Goal: Transaction & Acquisition: Purchase product/service

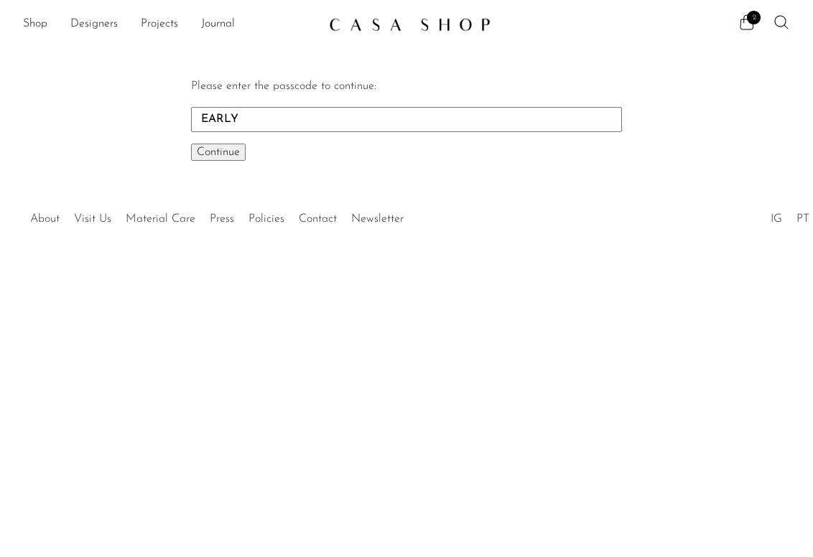
type input "EARLY"
click at [191, 144] on button "Continue One moment..." at bounding box center [218, 152] width 55 height 17
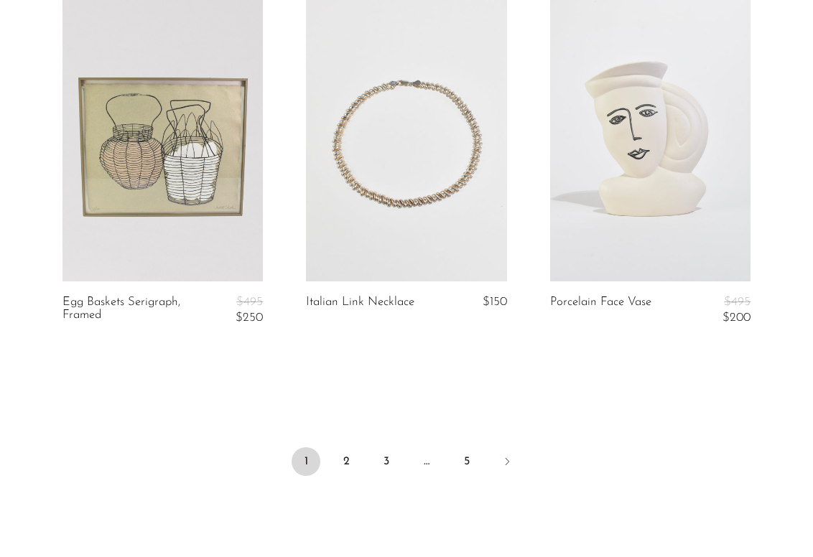
scroll to position [4086, 0]
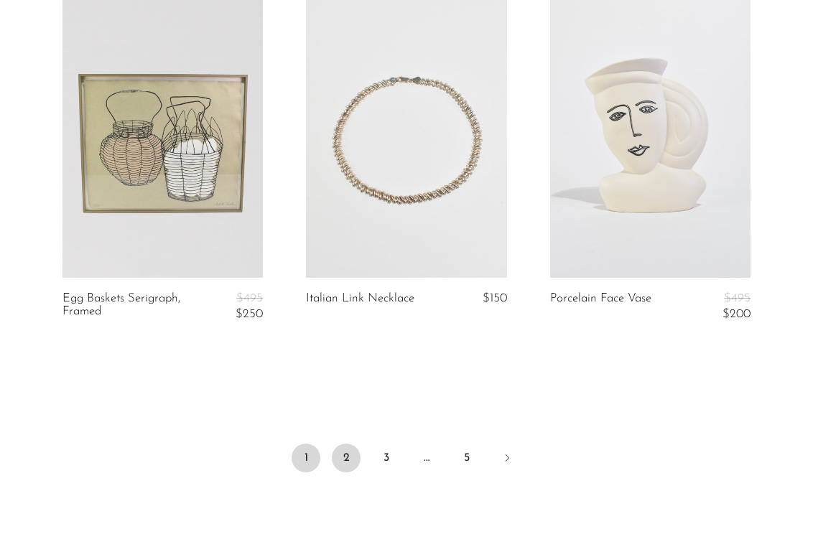
click at [345, 450] on link "2" at bounding box center [346, 458] width 29 height 29
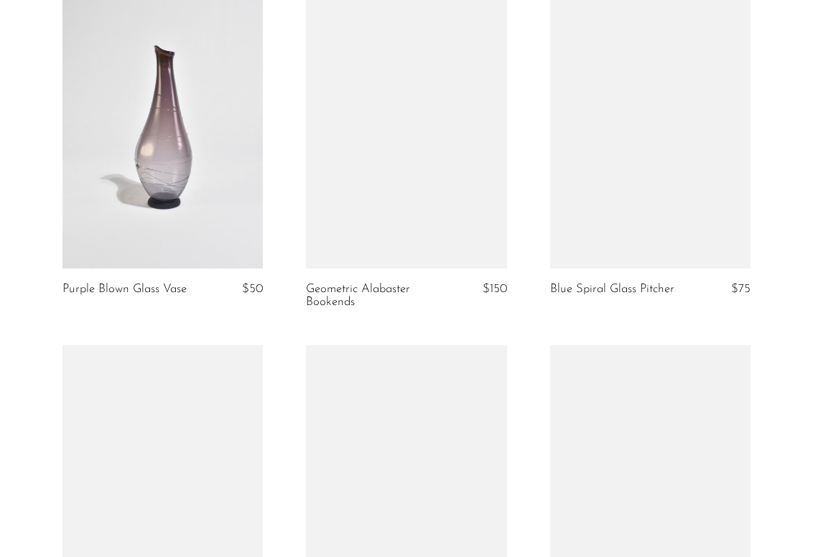
scroll to position [2994, 0]
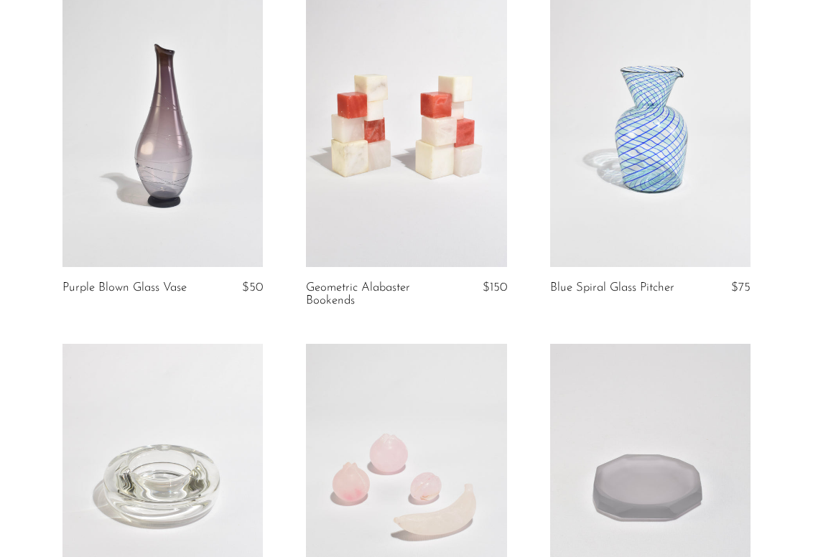
click at [663, 215] on link at bounding box center [650, 126] width 201 height 281
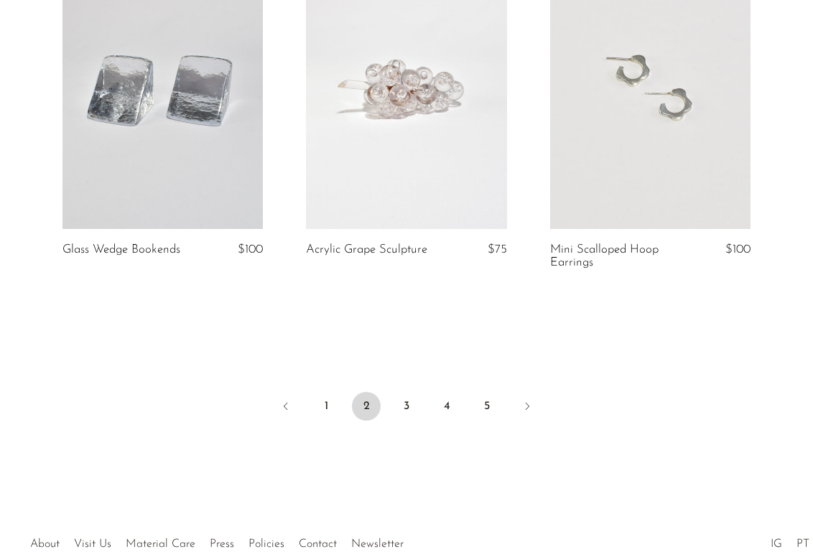
scroll to position [4110, 0]
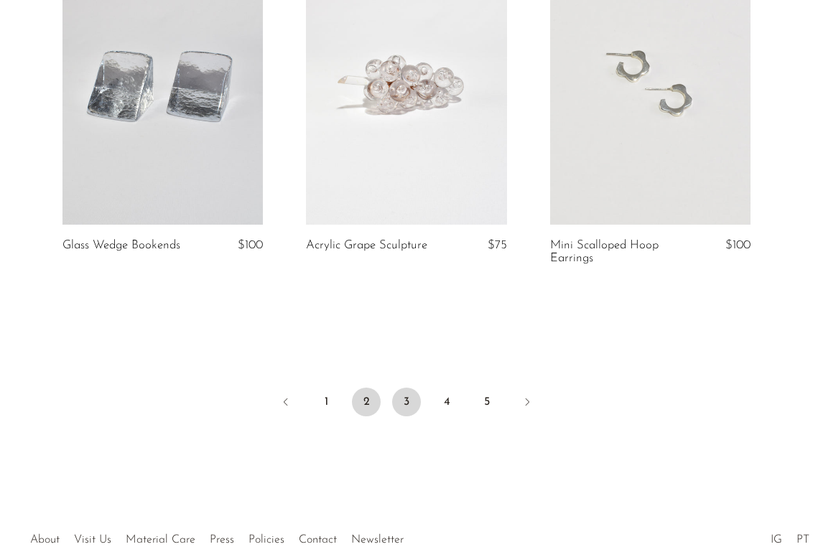
click at [396, 394] on link "3" at bounding box center [406, 402] width 29 height 29
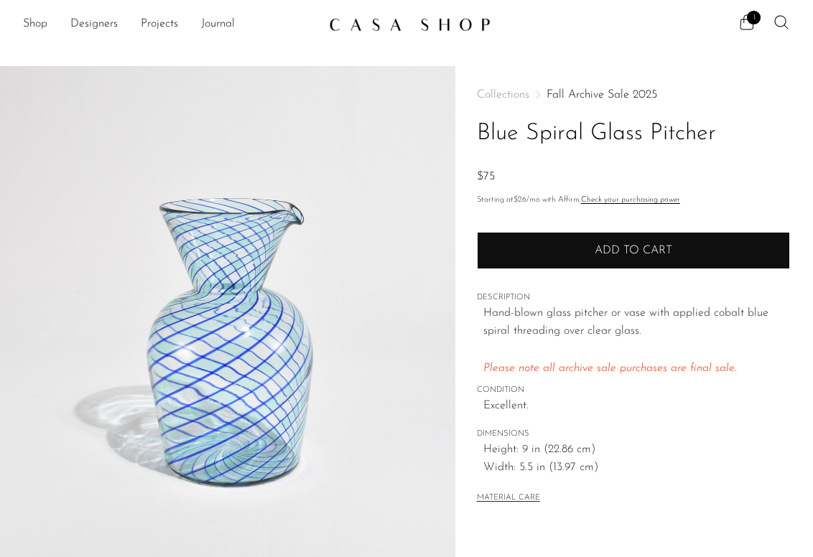
click at [643, 262] on button "Add to cart" at bounding box center [633, 250] width 313 height 37
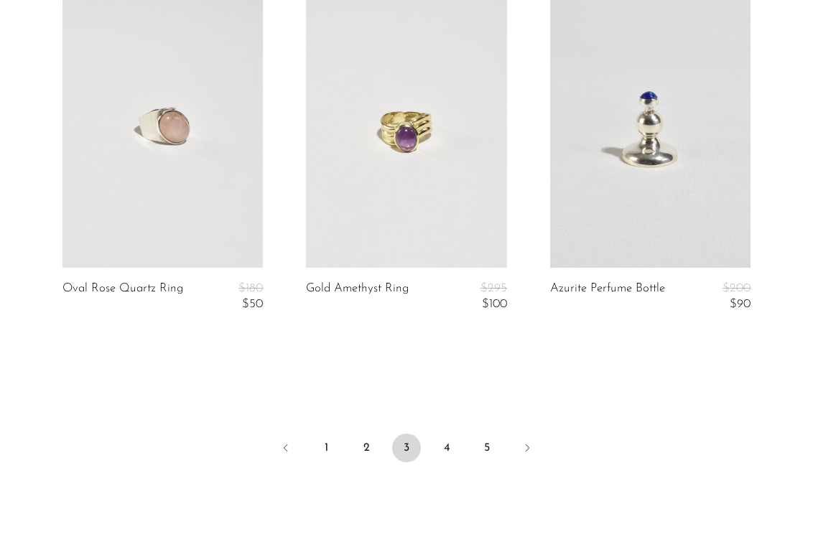
scroll to position [4112, 0]
click at [445, 439] on link "4" at bounding box center [446, 446] width 29 height 29
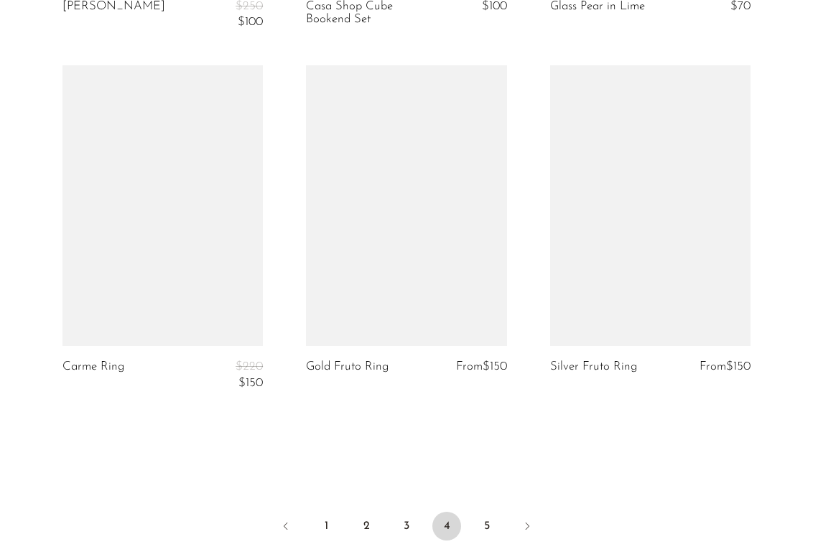
scroll to position [4238, 0]
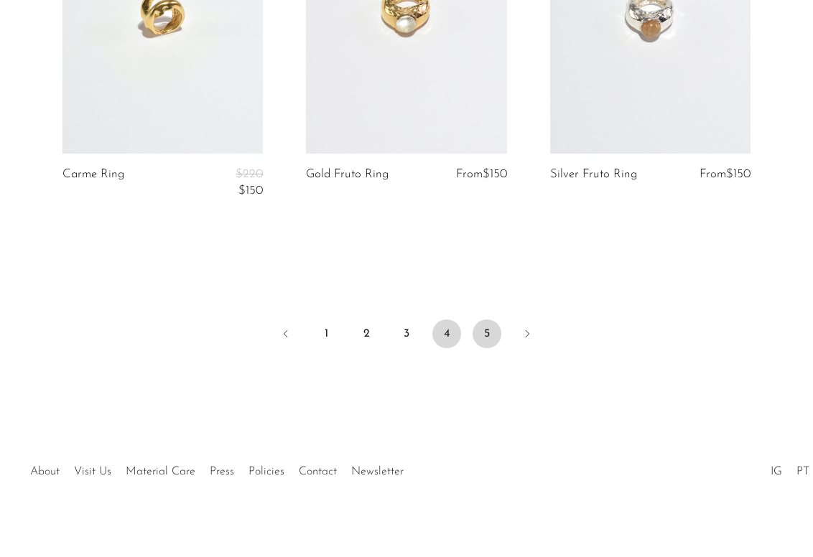
click at [480, 321] on link "5" at bounding box center [487, 334] width 29 height 29
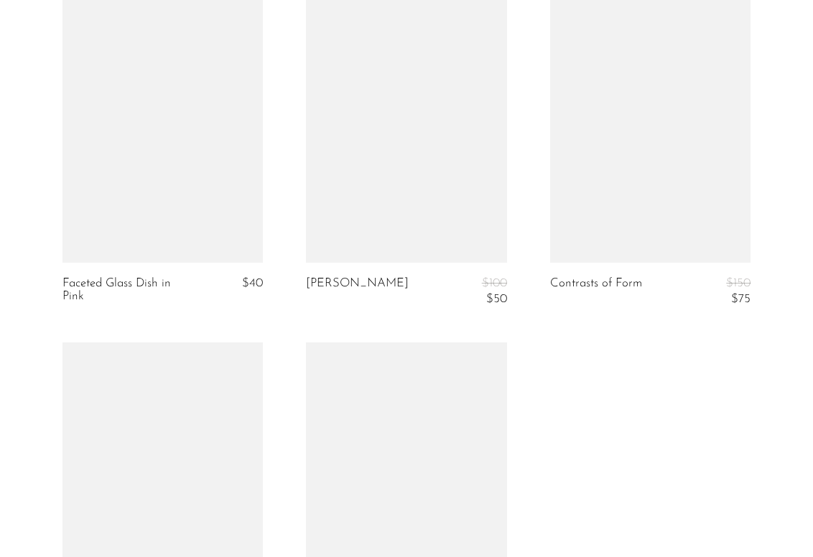
scroll to position [3318, 0]
